Goal: Check status

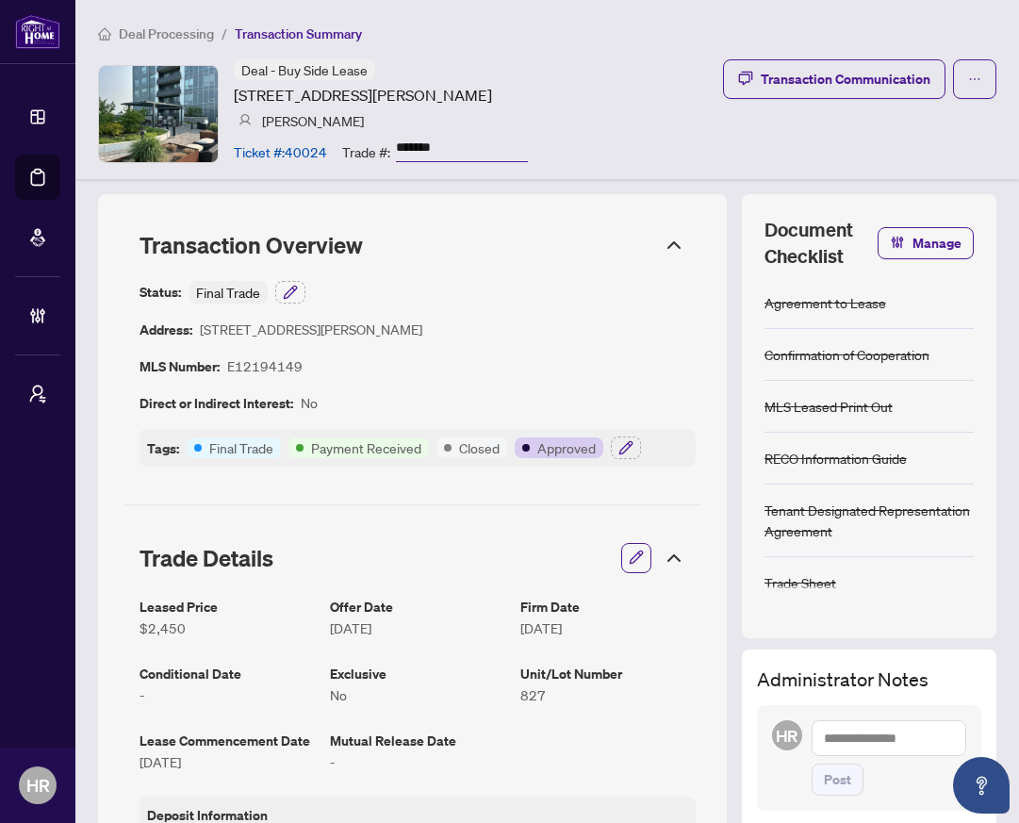
click at [528, 127] on div "Deal - Buy Side Lease [STREET_ADDRESS][PERSON_NAME] [PERSON_NAME] Ticket #: 400…" at bounding box center [381, 113] width 294 height 108
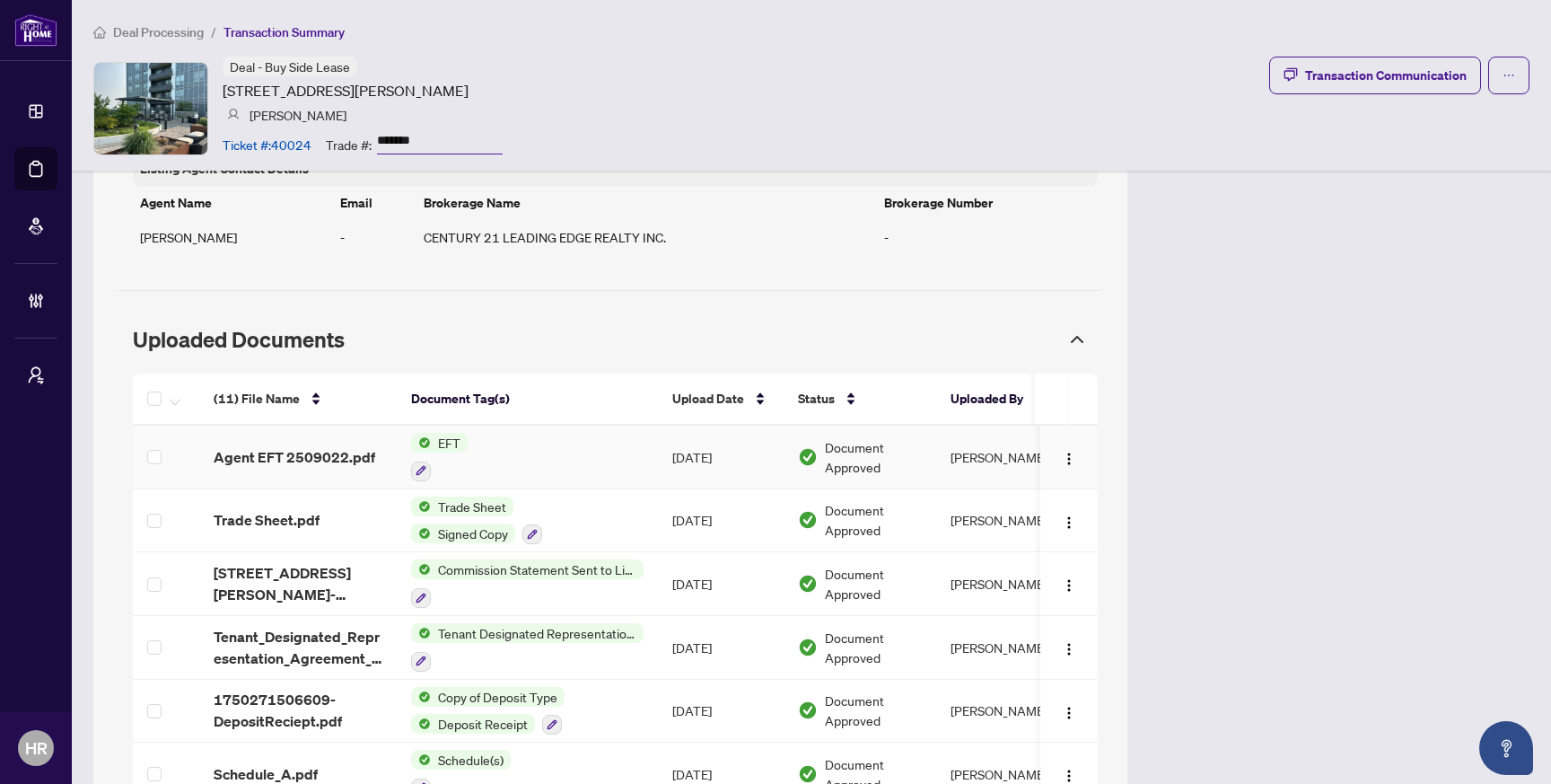
scroll to position [1410, 0]
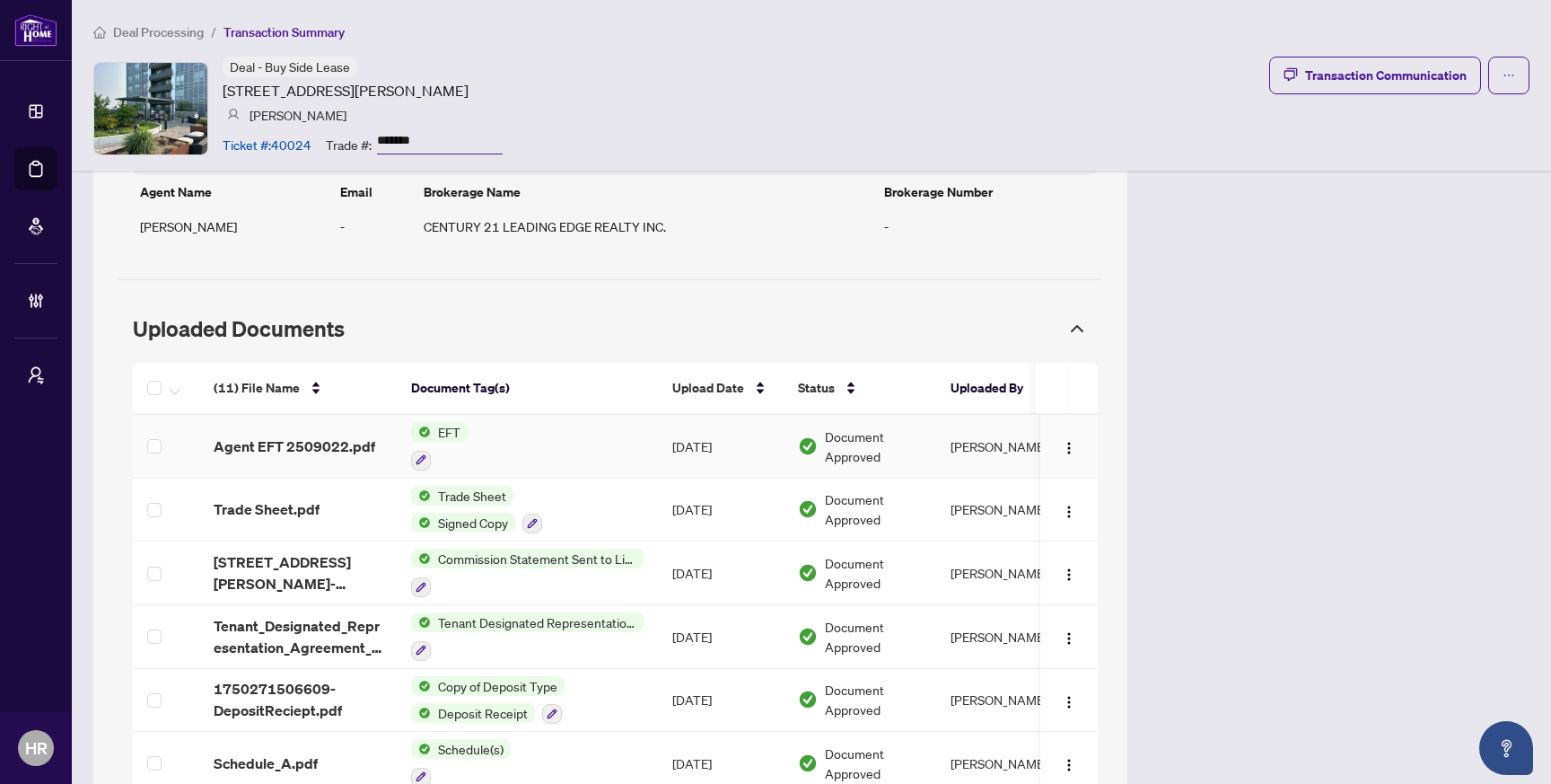
click at [656, 447] on td "EFT" at bounding box center [528, 446] width 261 height 64
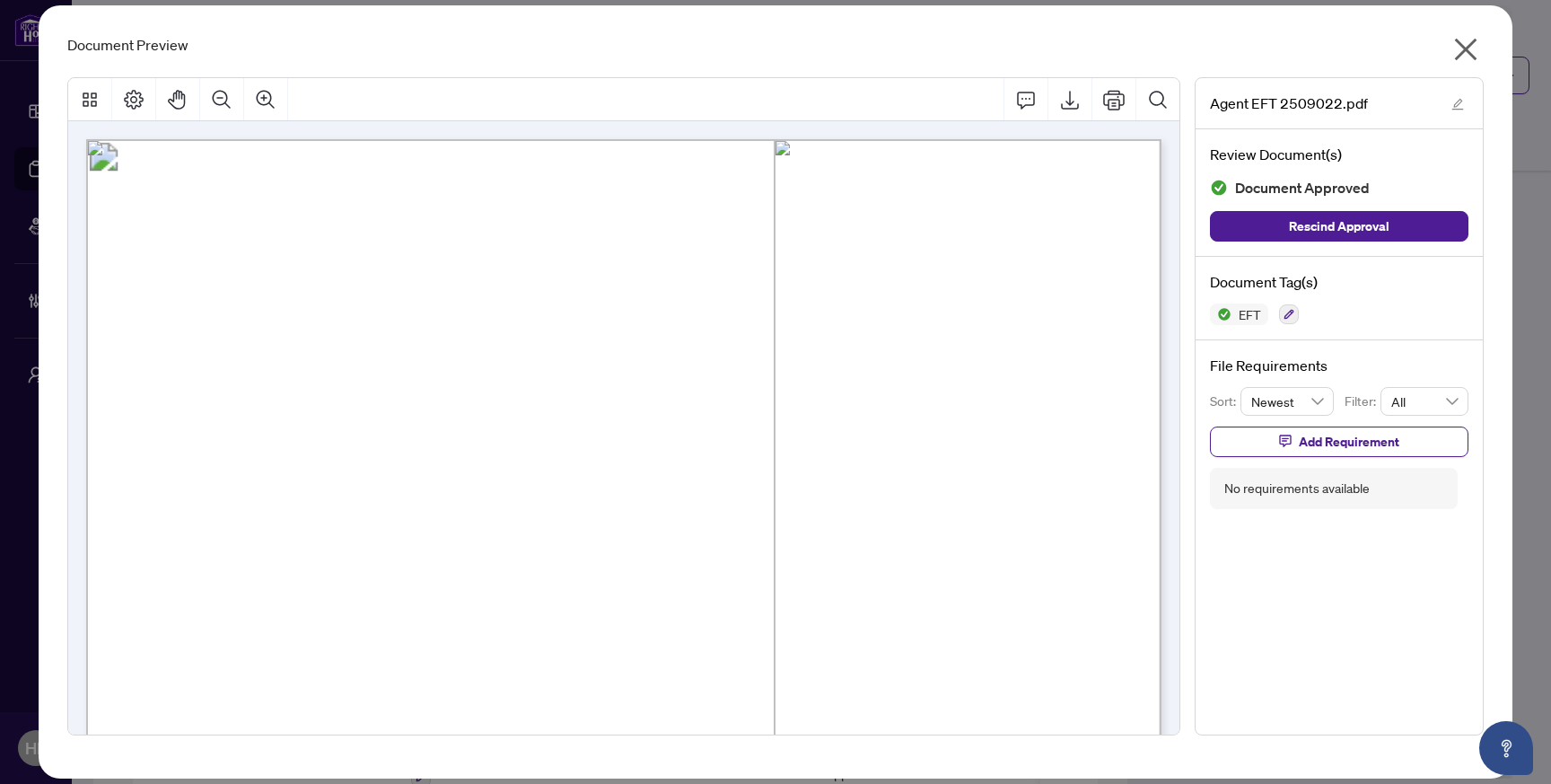
click at [1460, 35] on icon "close" at bounding box center [1466, 50] width 29 height 29
